Goal: Task Accomplishment & Management: Manage account settings

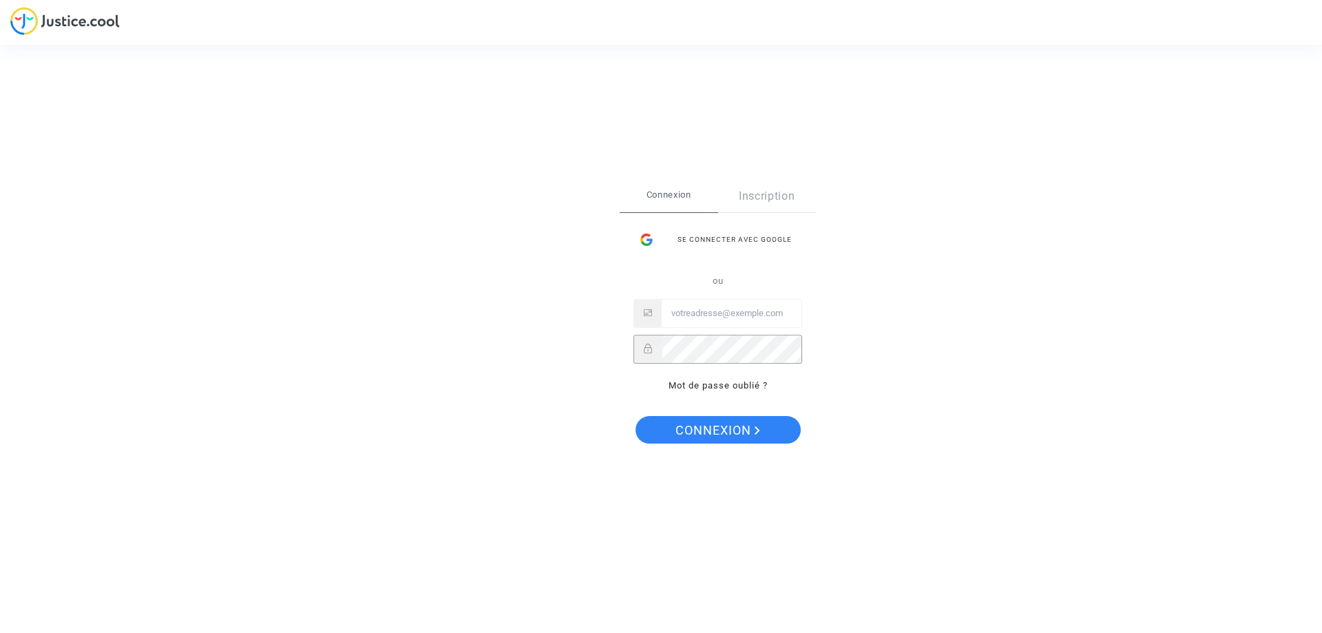
drag, startPoint x: 738, startPoint y: 310, endPoint x: 727, endPoint y: 326, distance: 19.9
click at [738, 310] on input "Email" at bounding box center [732, 313] width 140 height 28
paste input "imitxelena@reclamapormi.com"
type input "imitxelena@reclamapormi.com"
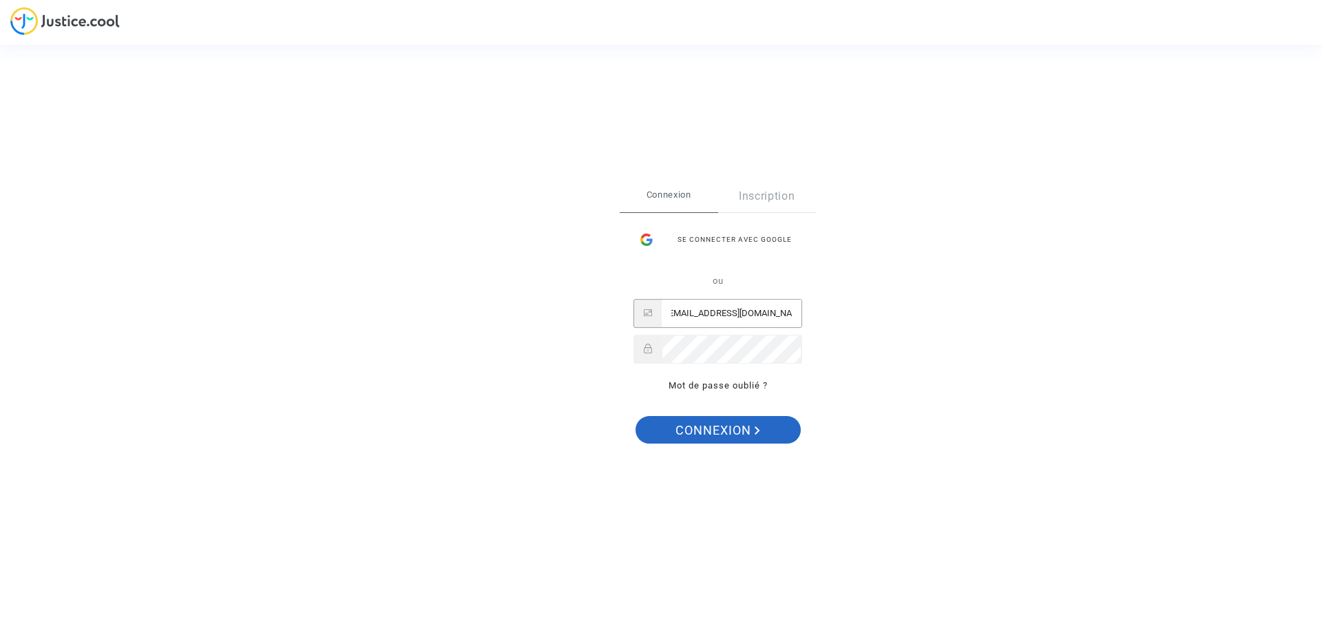
click at [660, 433] on button "Connexion" at bounding box center [717, 430] width 165 height 28
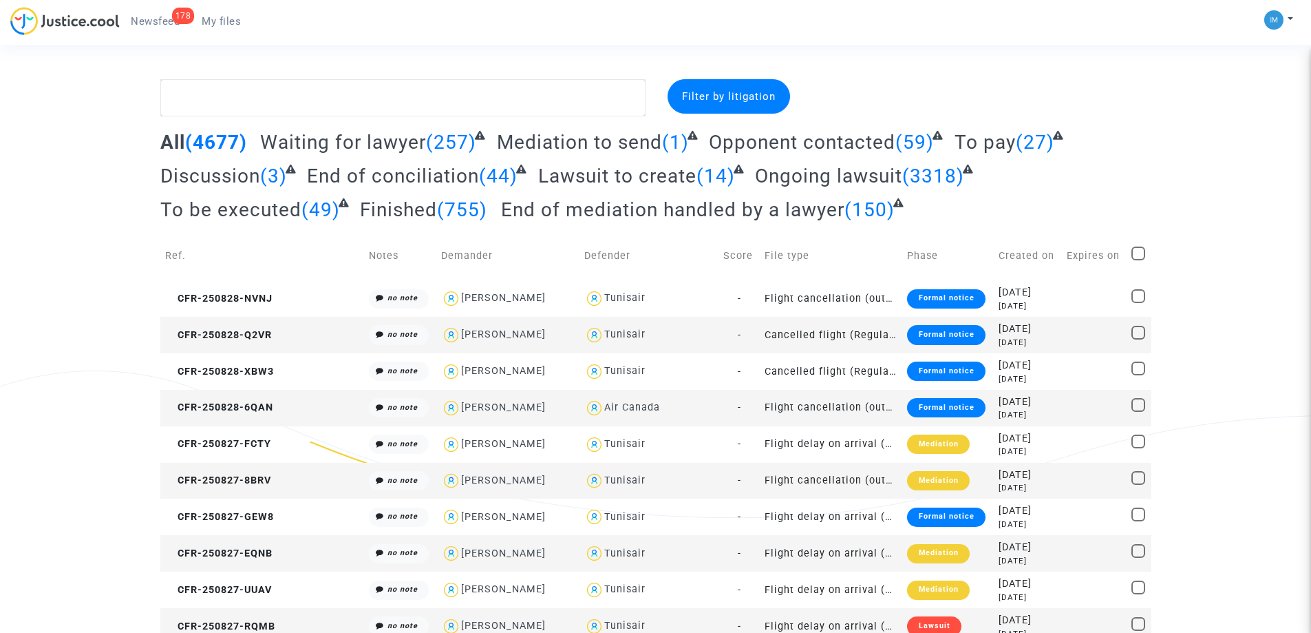
click at [991, 140] on span "To pay" at bounding box center [985, 142] width 61 height 23
